Goal: Complete application form

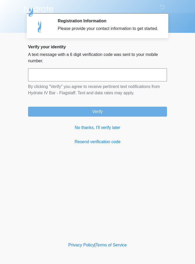
click at [40, 81] on input "text" at bounding box center [97, 74] width 139 height 13
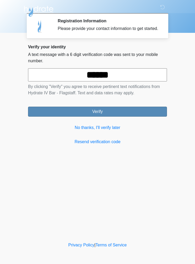
type input "******"
click at [127, 117] on button "Verify" at bounding box center [97, 112] width 139 height 10
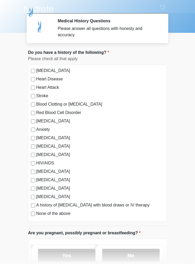
click at [0, 172] on body "‎ ‎ ‎ ‎ Medical History Questions Please answer all questions with honesty and …" at bounding box center [97, 132] width 195 height 264
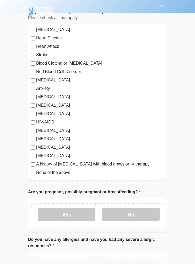
scroll to position [54, 0]
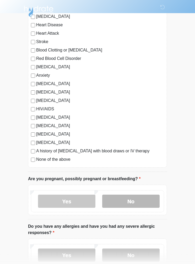
click at [128, 201] on label "No" at bounding box center [131, 201] width 58 height 13
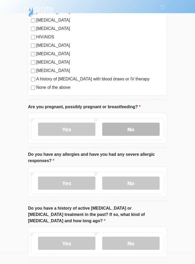
scroll to position [131, 0]
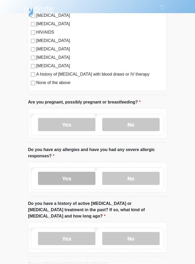
click at [76, 178] on label "Yes" at bounding box center [67, 178] width 58 height 13
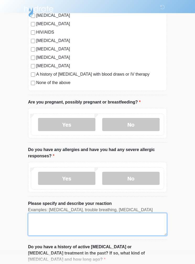
click at [39, 220] on textarea "Please specify and describe your reaction" at bounding box center [97, 224] width 139 height 23
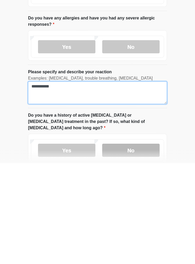
type textarea "**********"
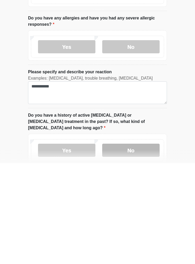
click at [135, 244] on label "No" at bounding box center [131, 250] width 58 height 13
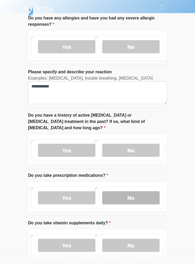
click at [138, 193] on label "No" at bounding box center [131, 197] width 58 height 13
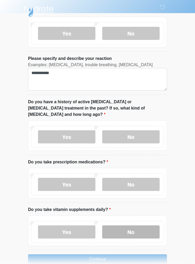
click at [128, 225] on label "No" at bounding box center [131, 231] width 58 height 13
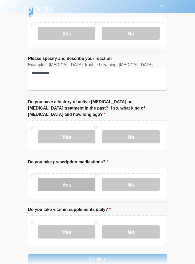
click at [70, 178] on label "Yes" at bounding box center [67, 184] width 58 height 13
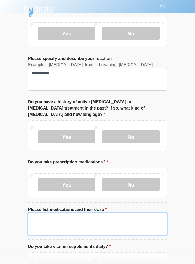
click at [38, 213] on textarea "Please list medications and their dose" at bounding box center [97, 224] width 139 height 23
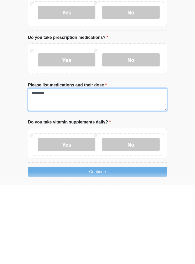
click at [60, 168] on textarea "********" at bounding box center [97, 179] width 139 height 23
click at [121, 168] on textarea "********" at bounding box center [97, 179] width 139 height 23
type textarea "********"
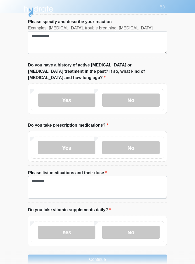
scroll to position [334, 0]
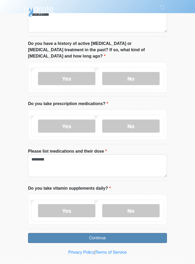
click at [104, 233] on button "Continue" at bounding box center [97, 238] width 139 height 10
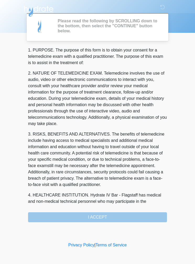
scroll to position [0, 0]
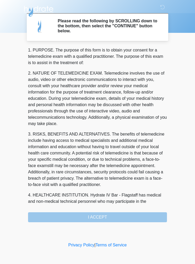
click at [97, 220] on div "1. PURPOSE. The purpose of this form is to obtain your consent for a telemedici…" at bounding box center [97, 134] width 139 height 175
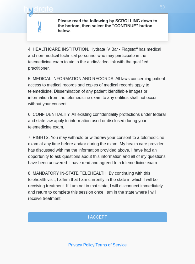
scroll to position [152, 0]
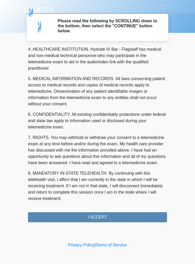
click at [121, 218] on button "I ACCEPT" at bounding box center [97, 217] width 139 height 10
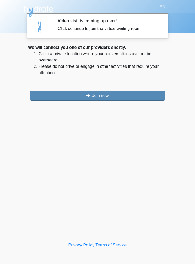
click at [124, 98] on button "Join now" at bounding box center [97, 96] width 135 height 10
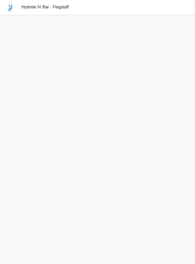
click at [178, 13] on div "Hydrate IV Bar - Flagstaff" at bounding box center [97, 7] width 195 height 15
